Goal: Contribute content

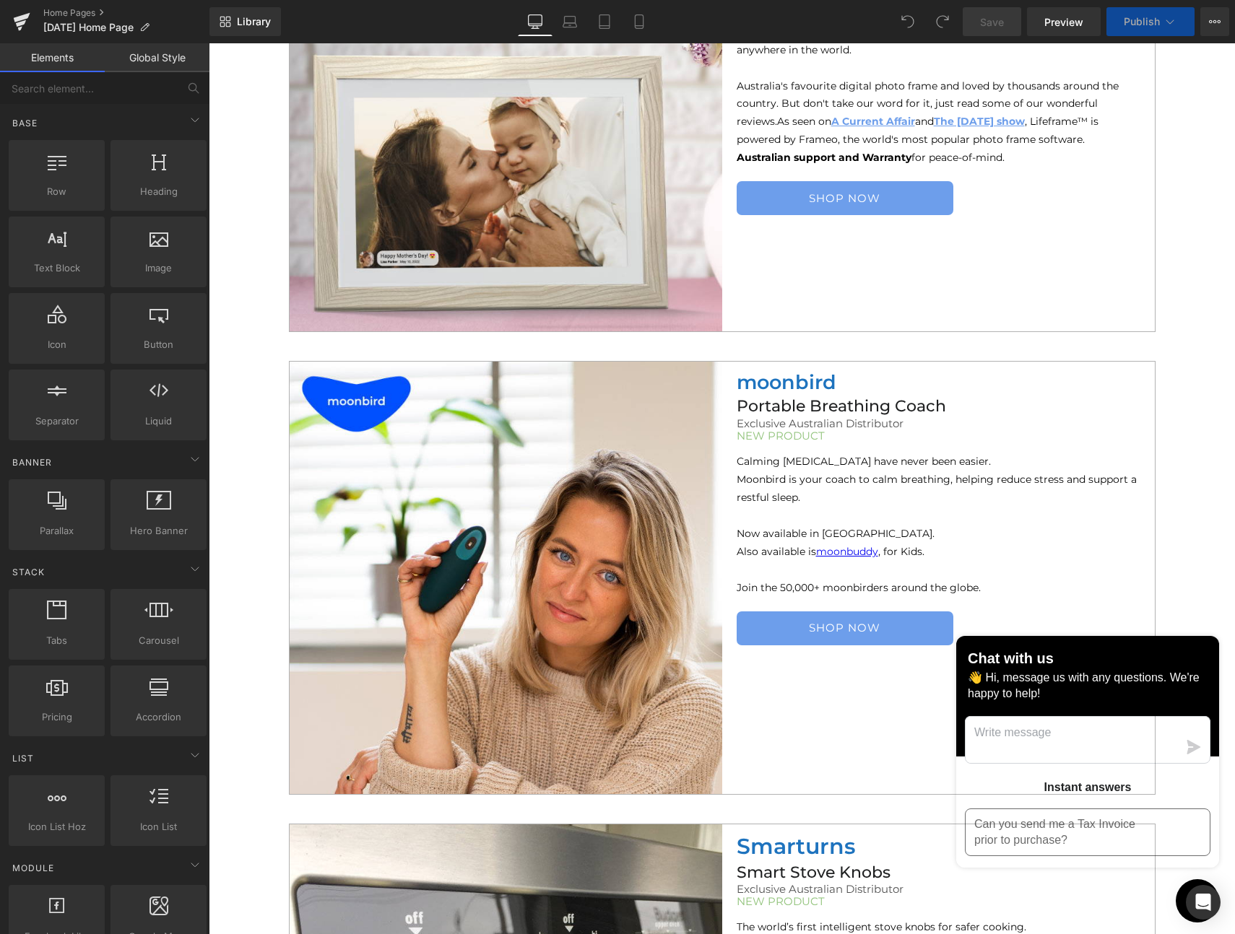
scroll to position [880, 0]
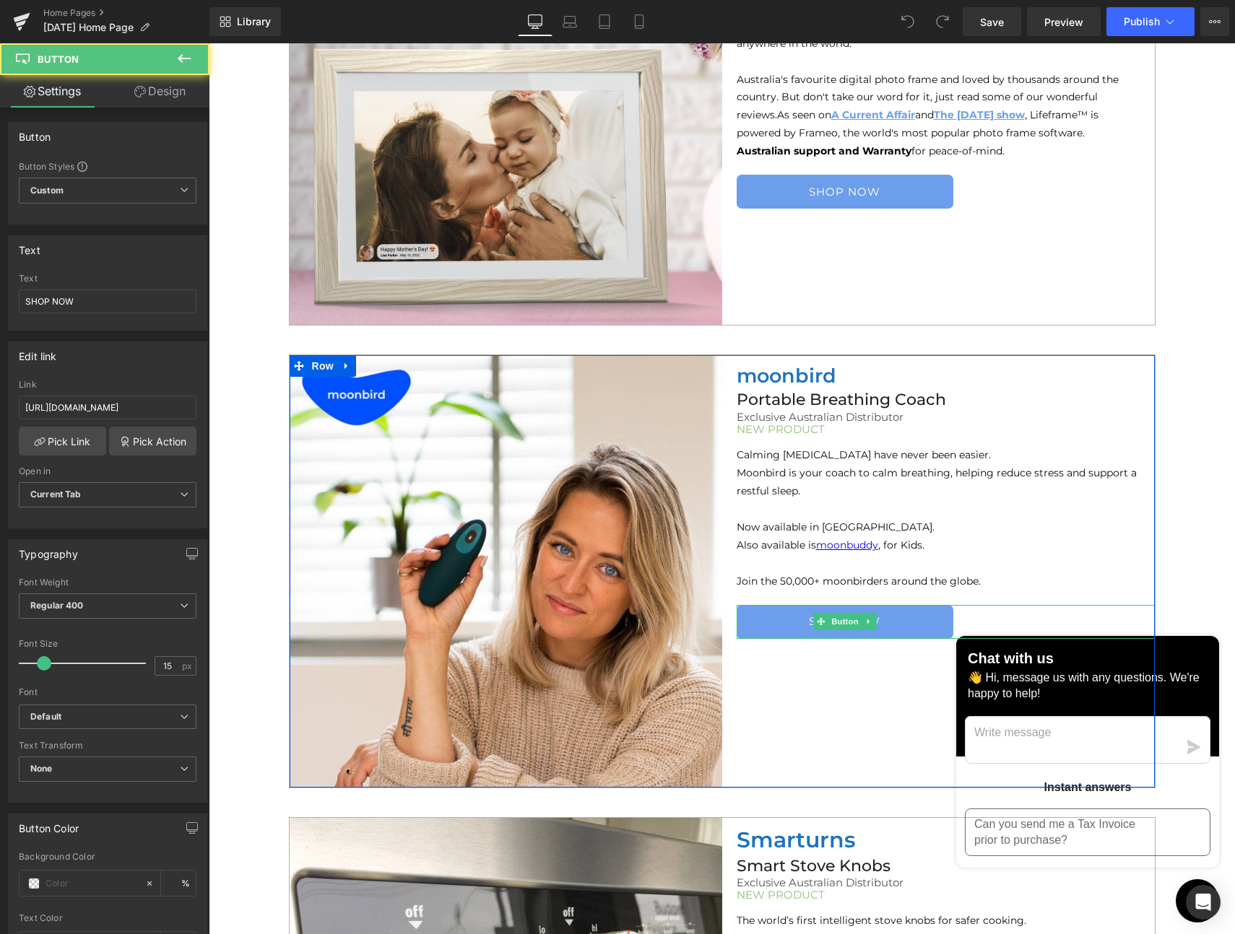
click at [776, 625] on link "SHOP NOW" at bounding box center [845, 622] width 217 height 34
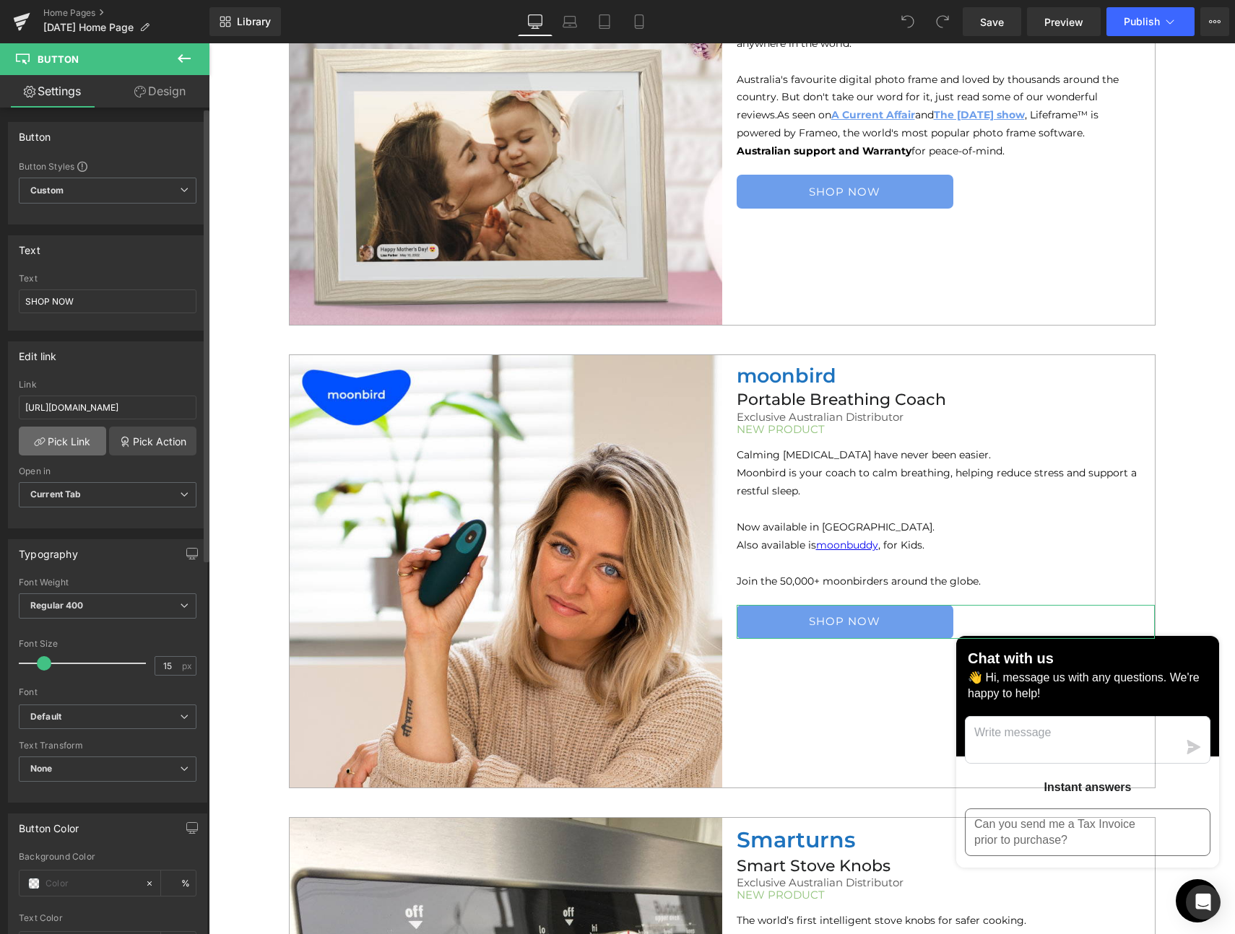
click at [56, 438] on link "Pick Link" at bounding box center [62, 441] width 87 height 29
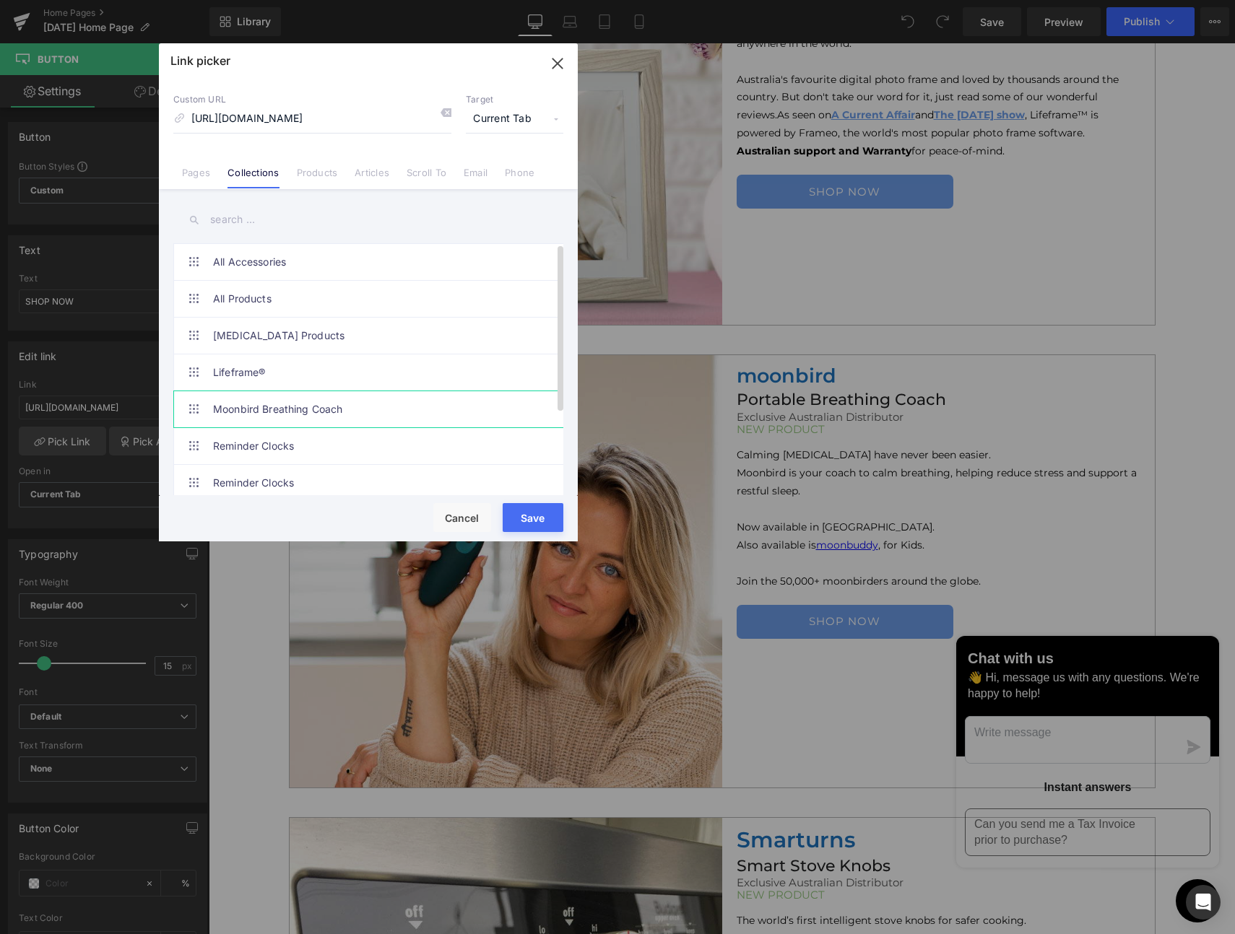
click at [249, 412] on link "Moonbird Breathing Coach" at bounding box center [372, 409] width 318 height 36
click at [538, 522] on button "Save" at bounding box center [533, 517] width 61 height 29
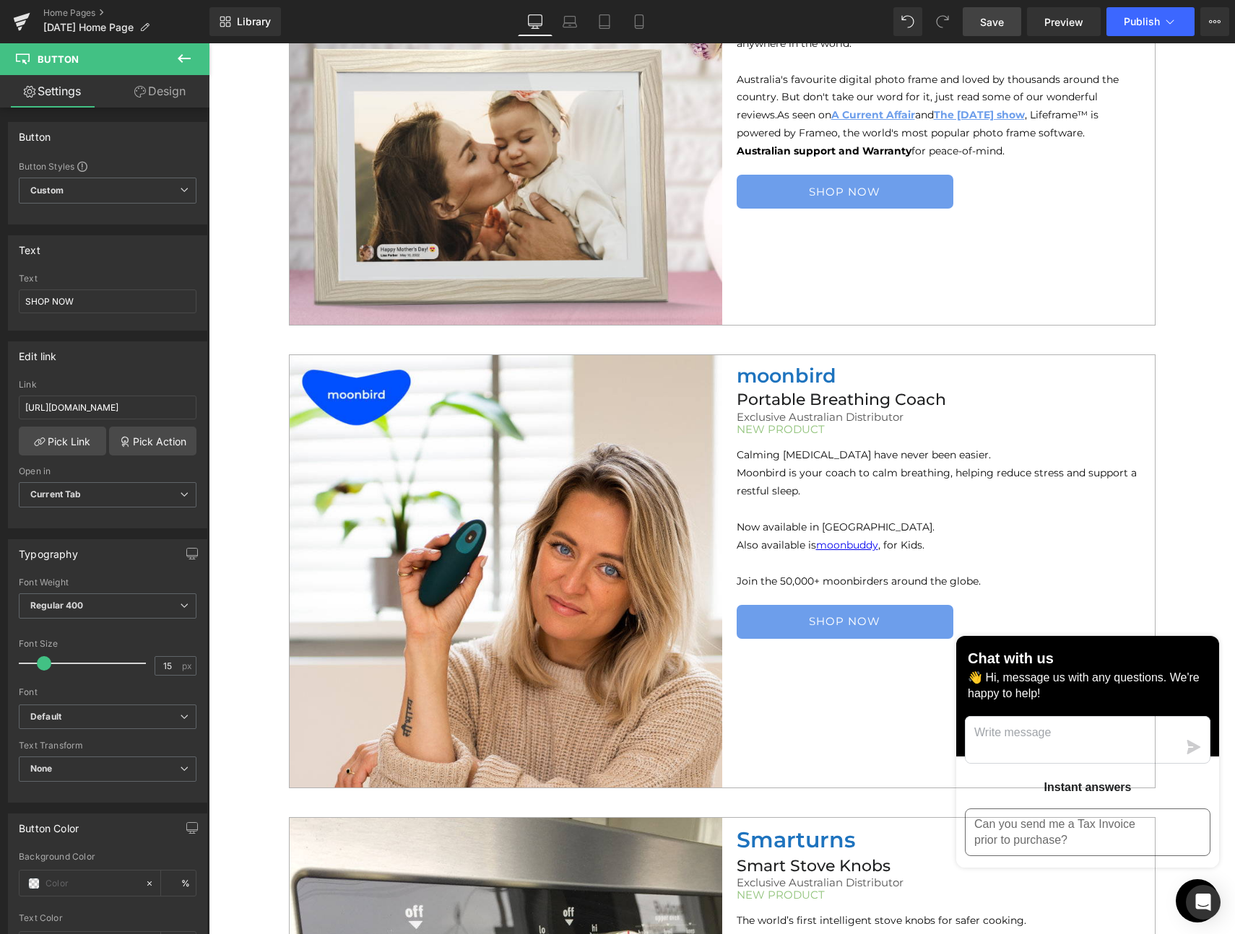
click at [964, 19] on link "Save" at bounding box center [992, 21] width 58 height 29
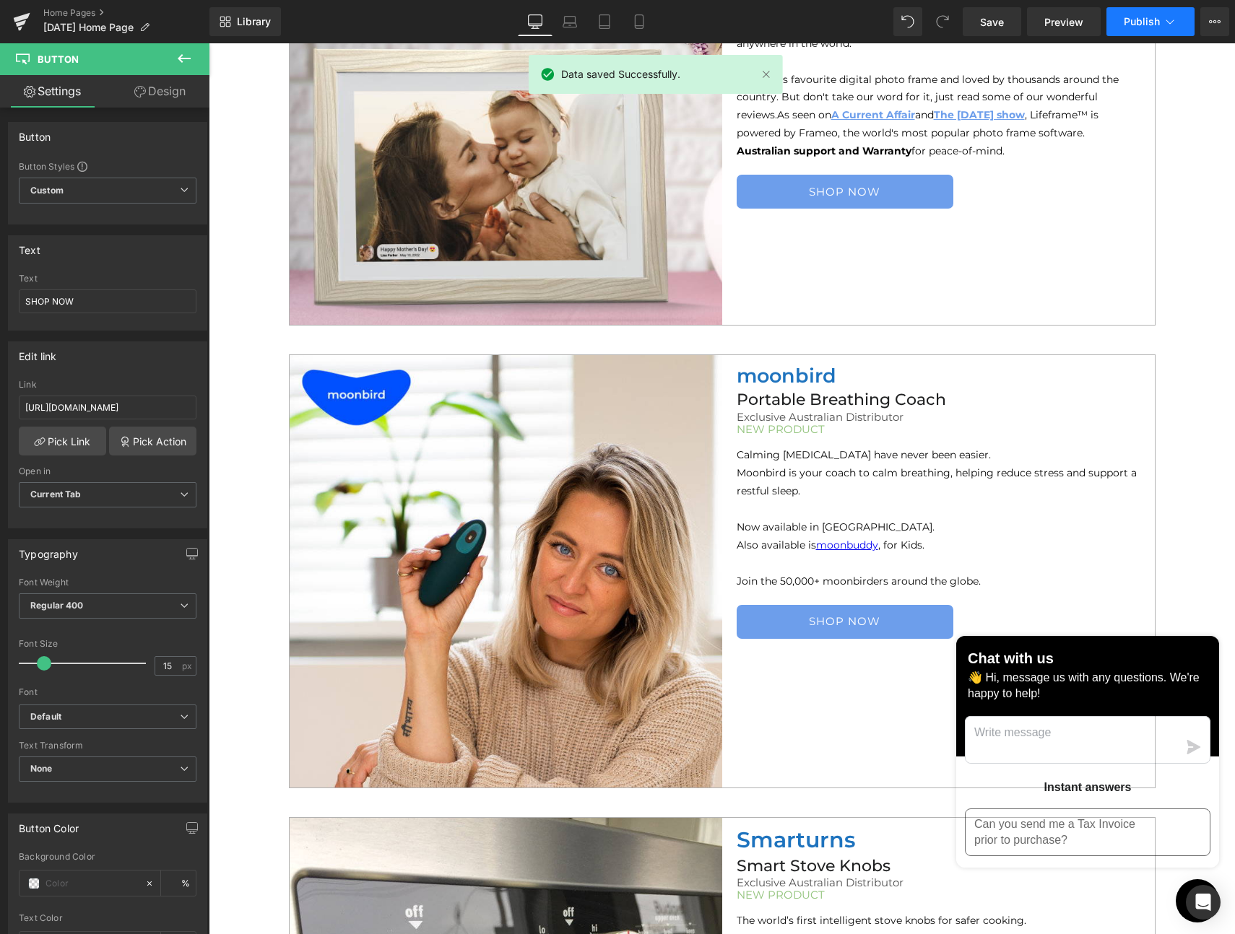
click at [1137, 22] on span "Publish" at bounding box center [1142, 22] width 36 height 12
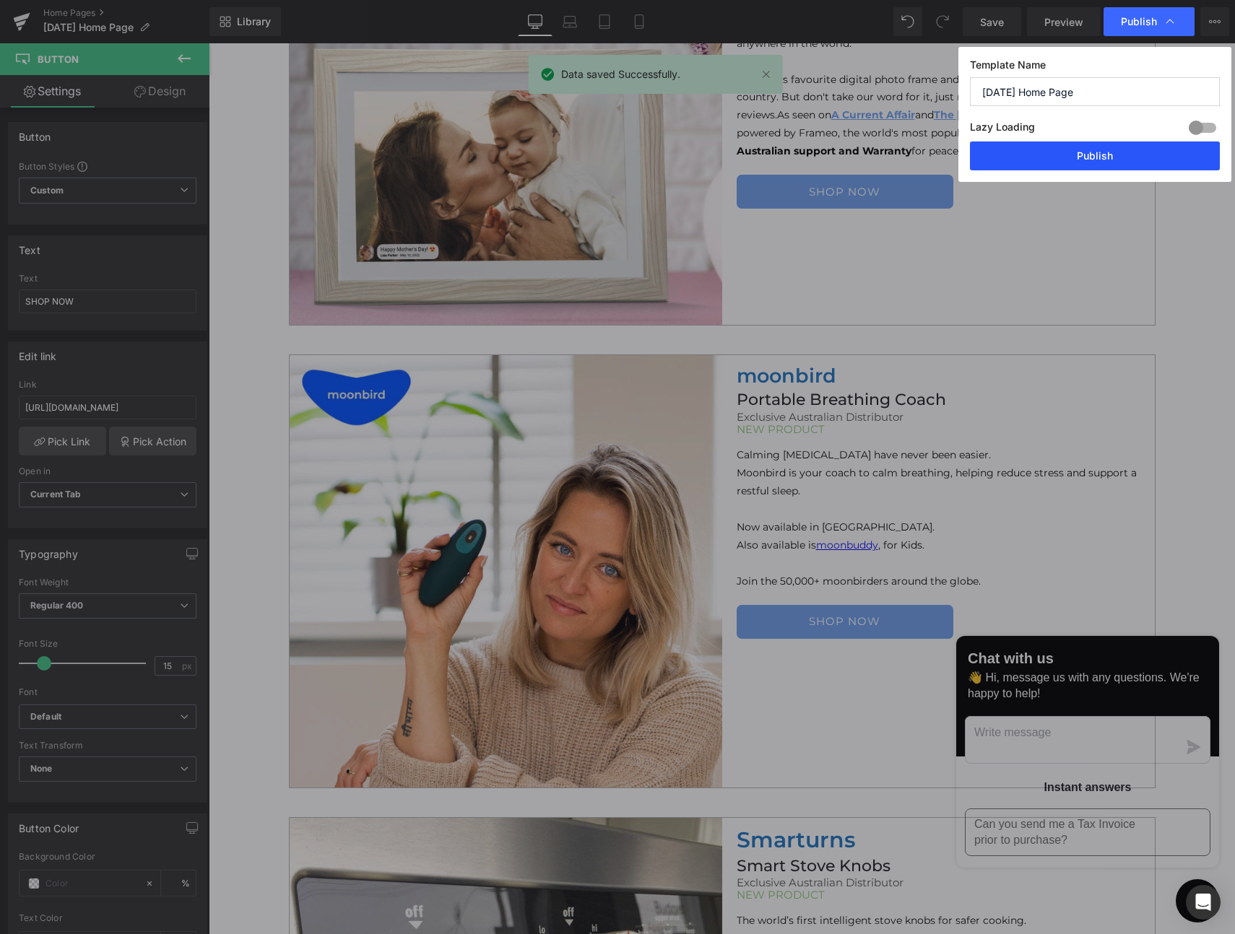
click at [1107, 149] on button "Publish" at bounding box center [1095, 156] width 250 height 29
